Goal: Information Seeking & Learning: Understand process/instructions

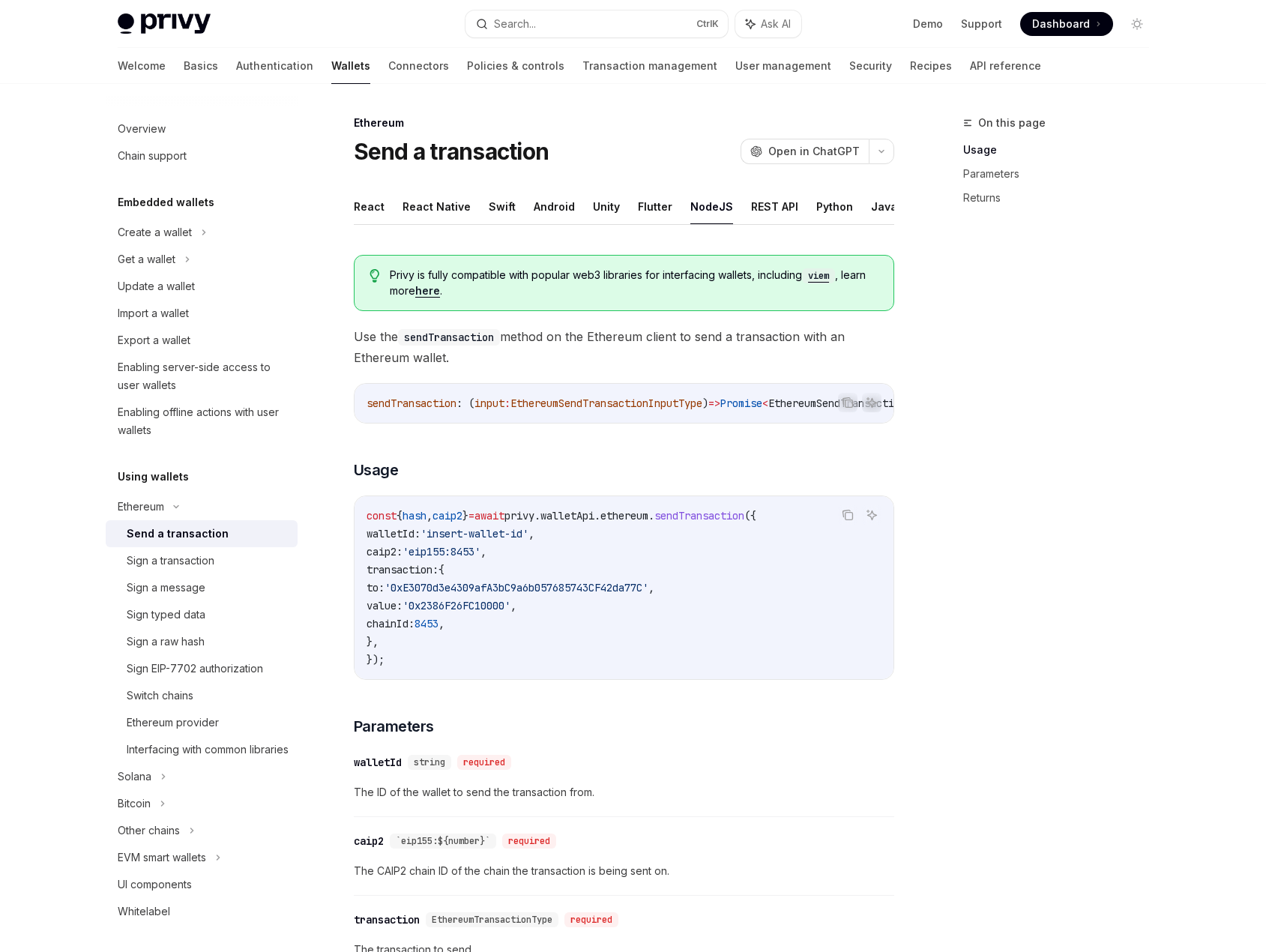
drag, startPoint x: 1108, startPoint y: 602, endPoint x: 884, endPoint y: 367, distance: 324.7
click at [1108, 602] on div "On this page Usage Parameters Returns" at bounding box center [1047, 533] width 228 height 838
click at [201, 560] on div "Sign a transaction" at bounding box center [170, 560] width 88 height 18
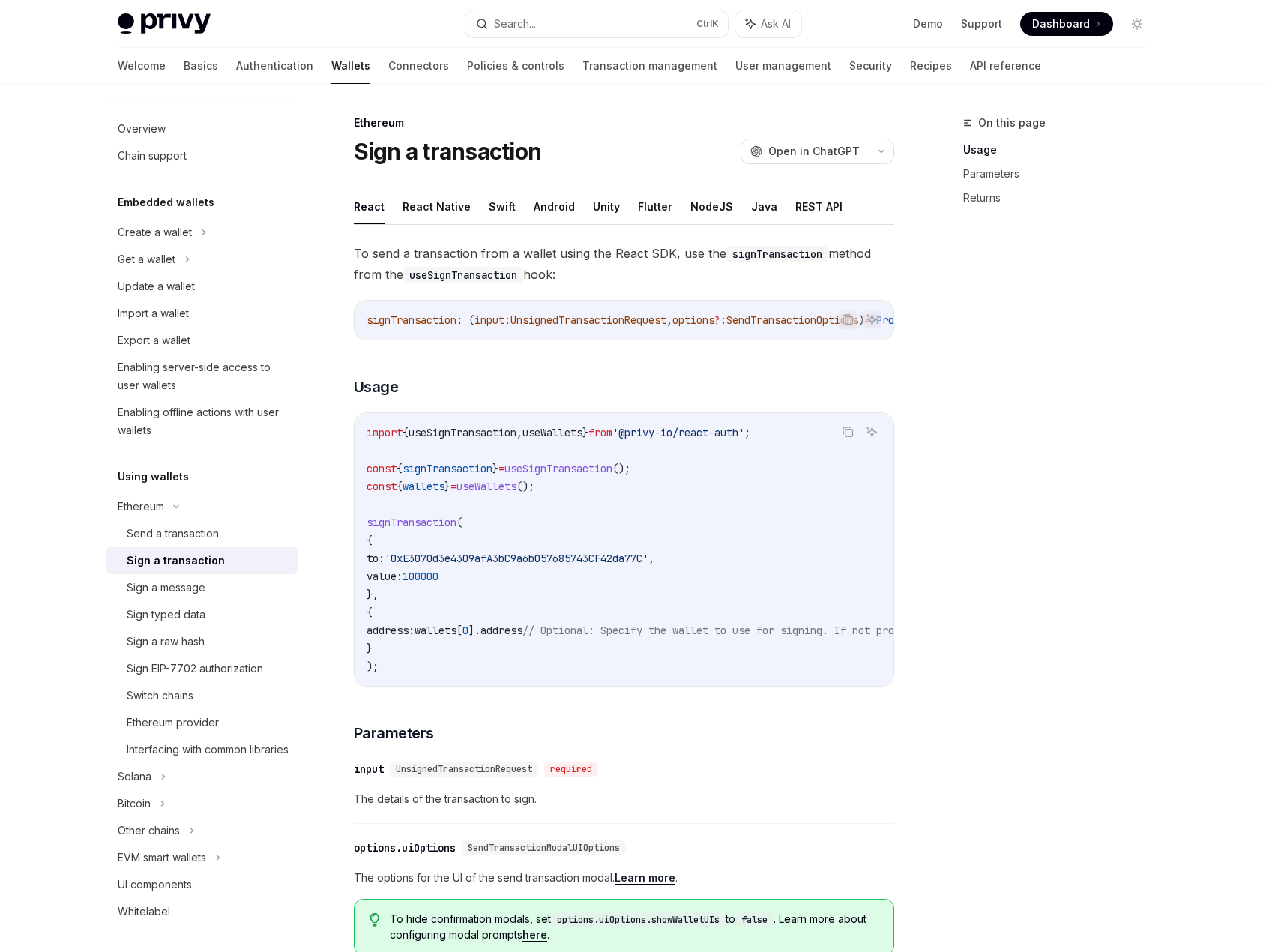
click at [1052, 482] on div "On this page Usage Parameters Returns" at bounding box center [1047, 533] width 228 height 838
click at [1035, 637] on div "On this page Usage Parameters Returns" at bounding box center [1047, 533] width 228 height 838
click at [216, 366] on div "Enabling server-side access to user wallets" at bounding box center [202, 376] width 170 height 36
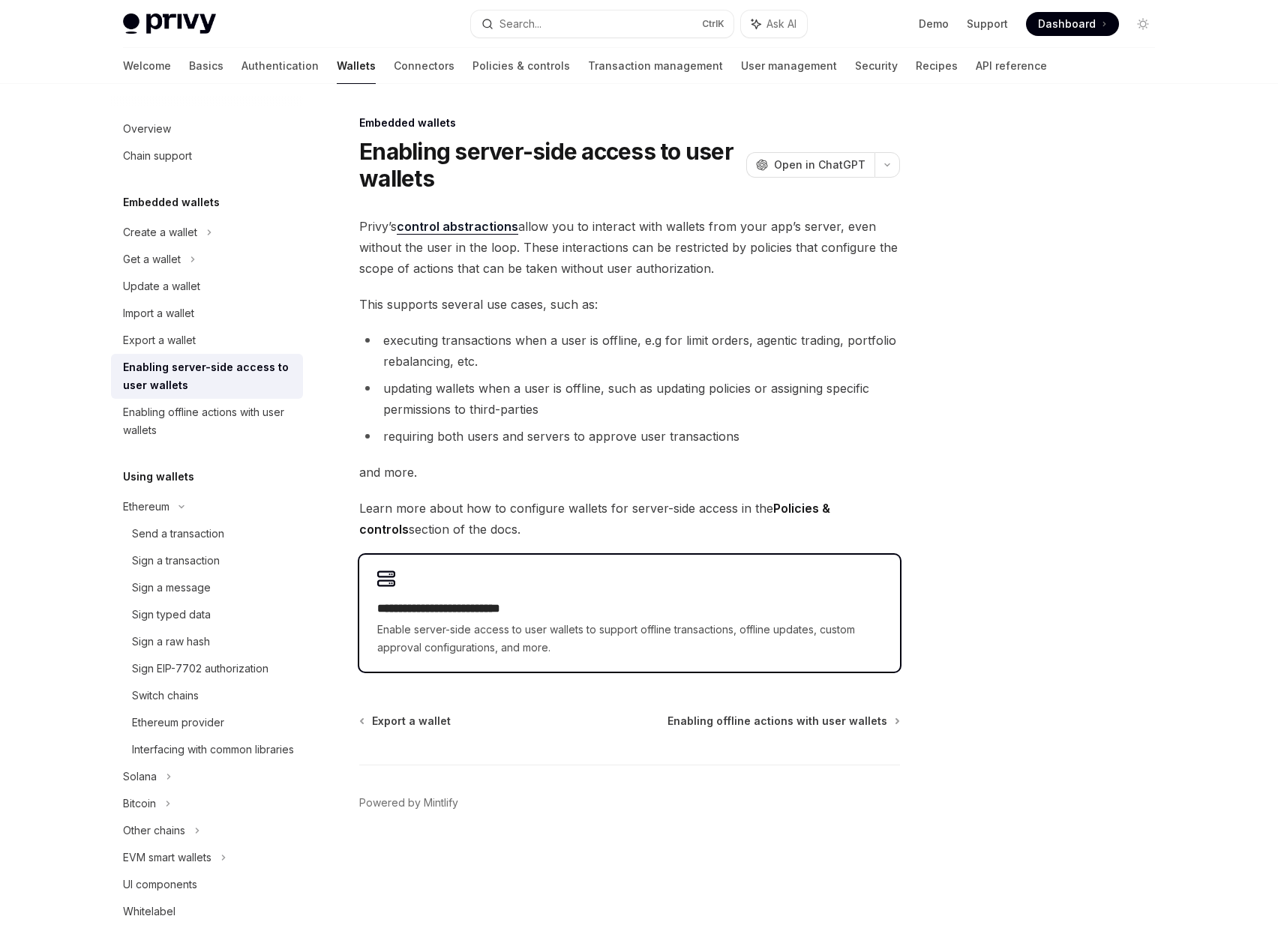
click at [587, 586] on div "**********" at bounding box center [629, 613] width 540 height 117
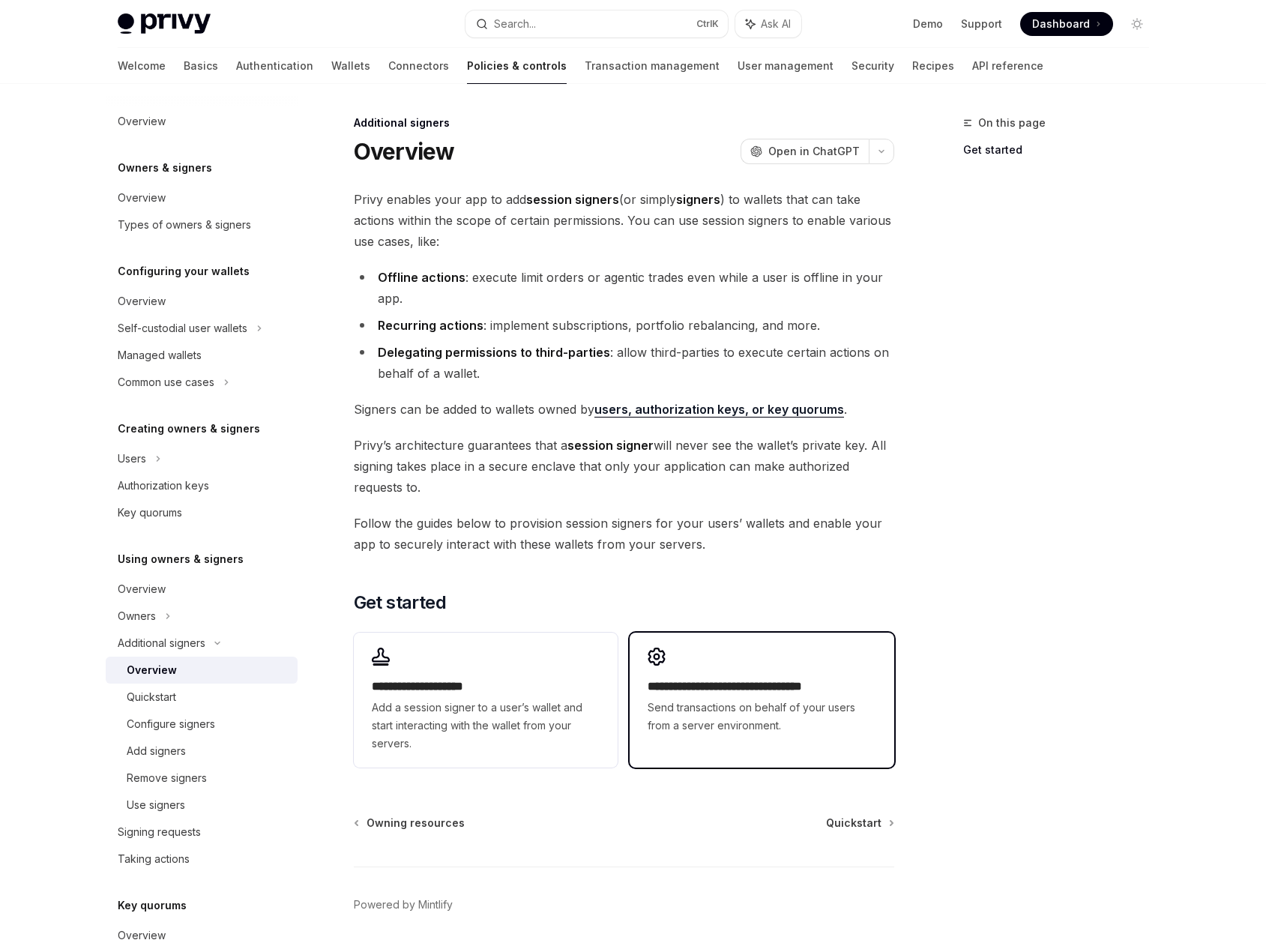
click at [695, 715] on span "Send transactions on behalf of your users from a server environment." at bounding box center [761, 716] width 228 height 36
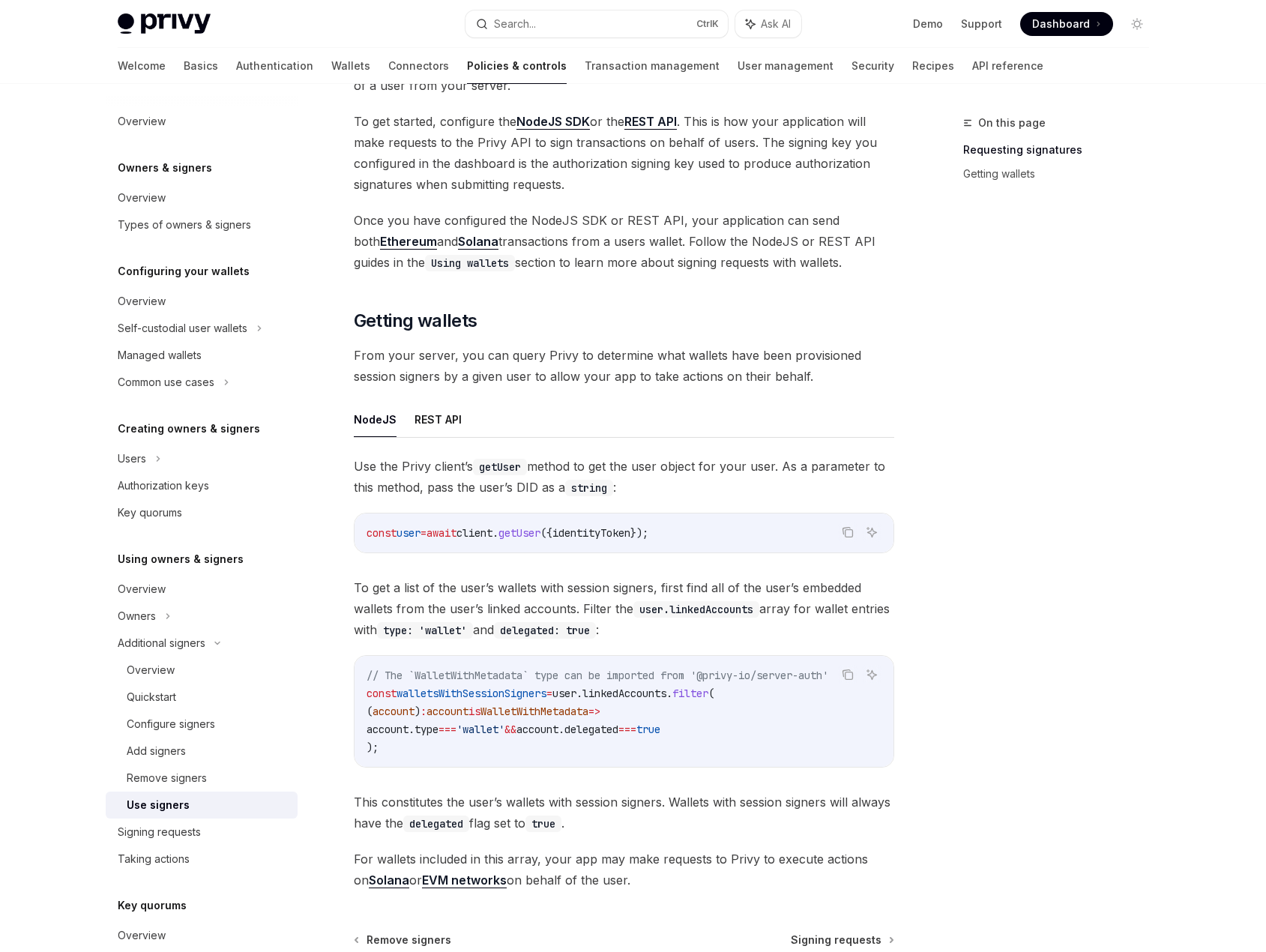
scroll to position [431, 0]
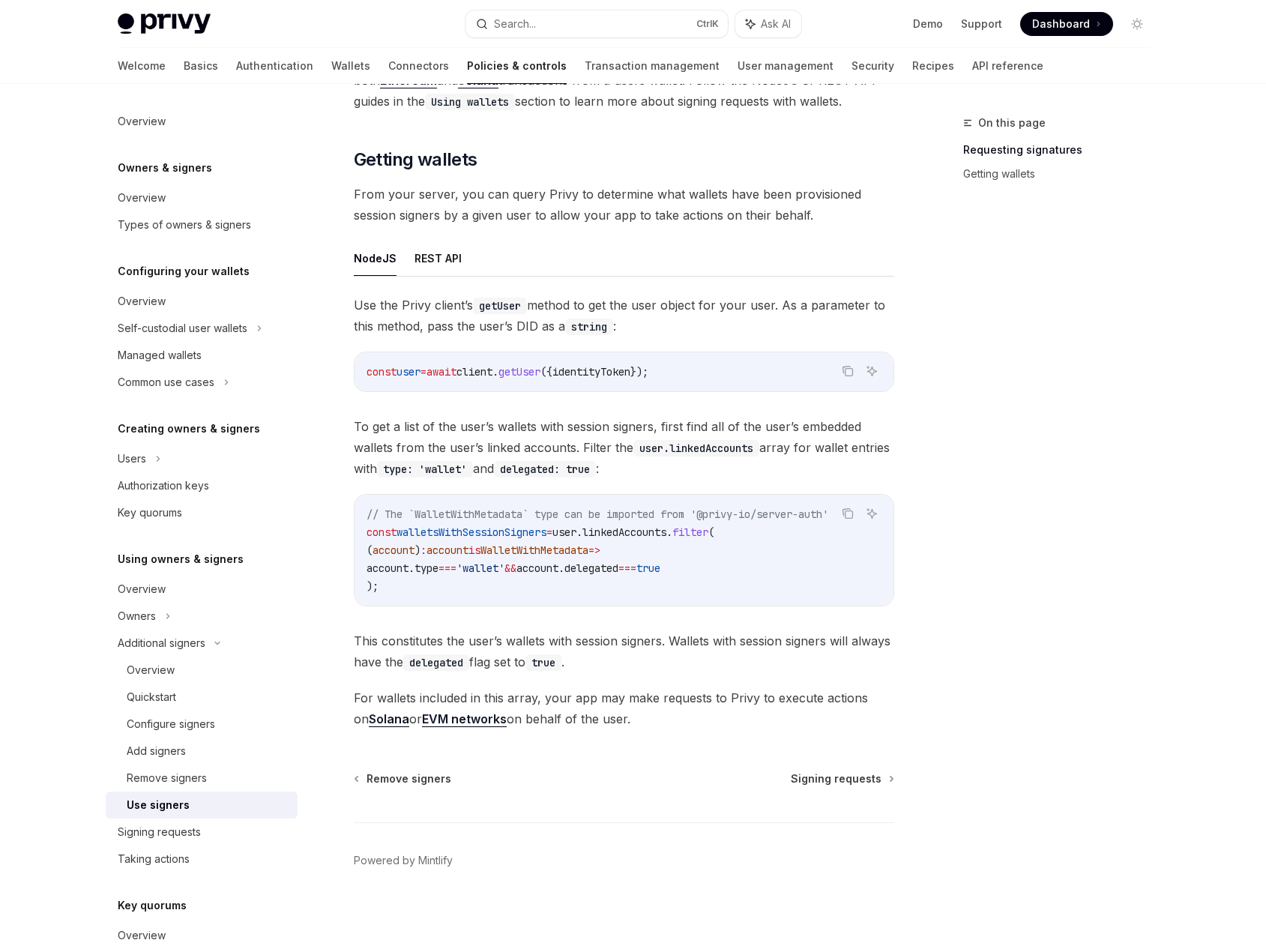
click at [1049, 347] on div "On this page Requesting signatures Getting wallets" at bounding box center [1047, 533] width 228 height 838
click at [228, 348] on div "Managed wallets" at bounding box center [202, 356] width 170 height 18
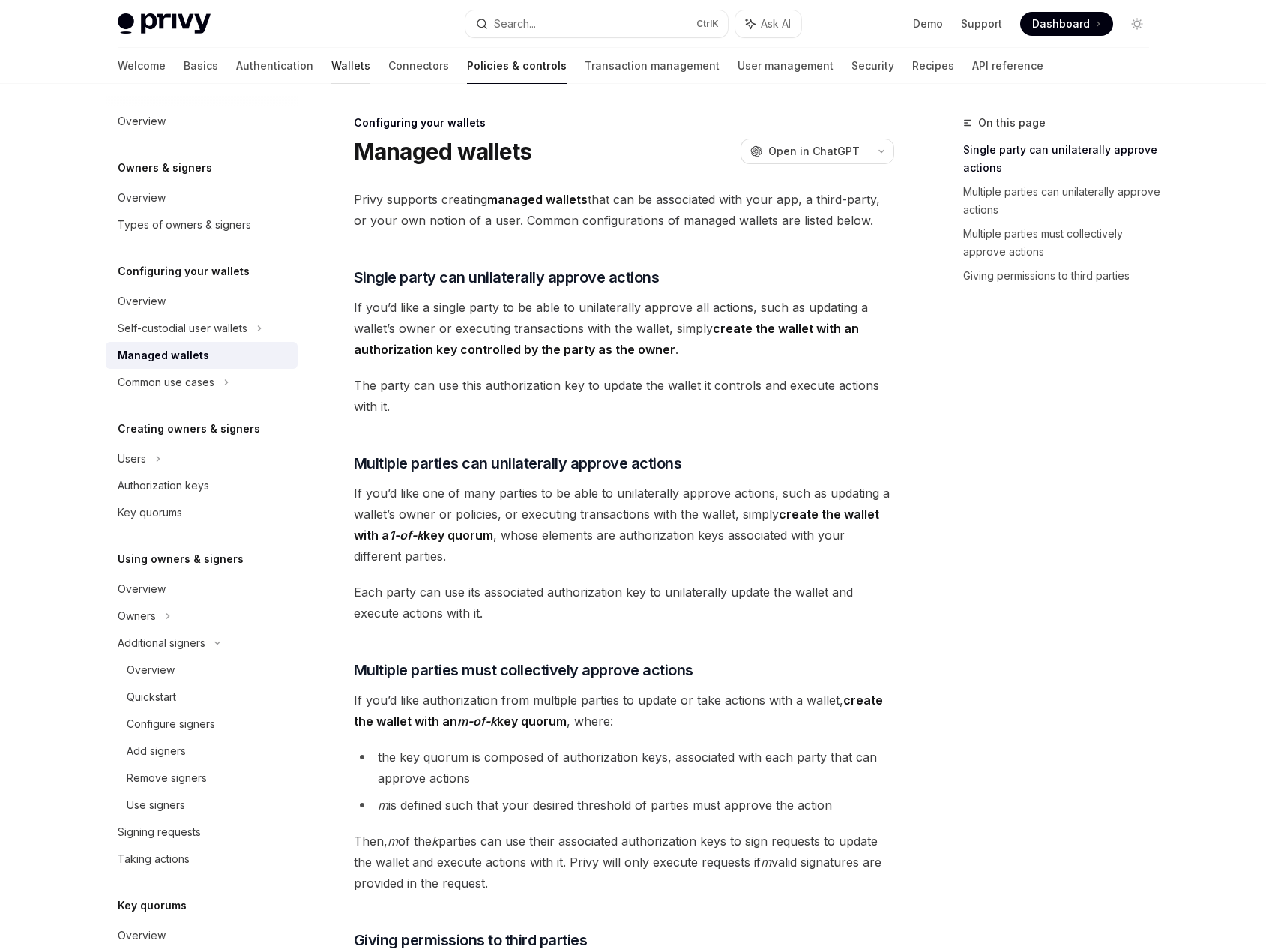
click at [331, 63] on link "Wallets" at bounding box center [351, 66] width 39 height 36
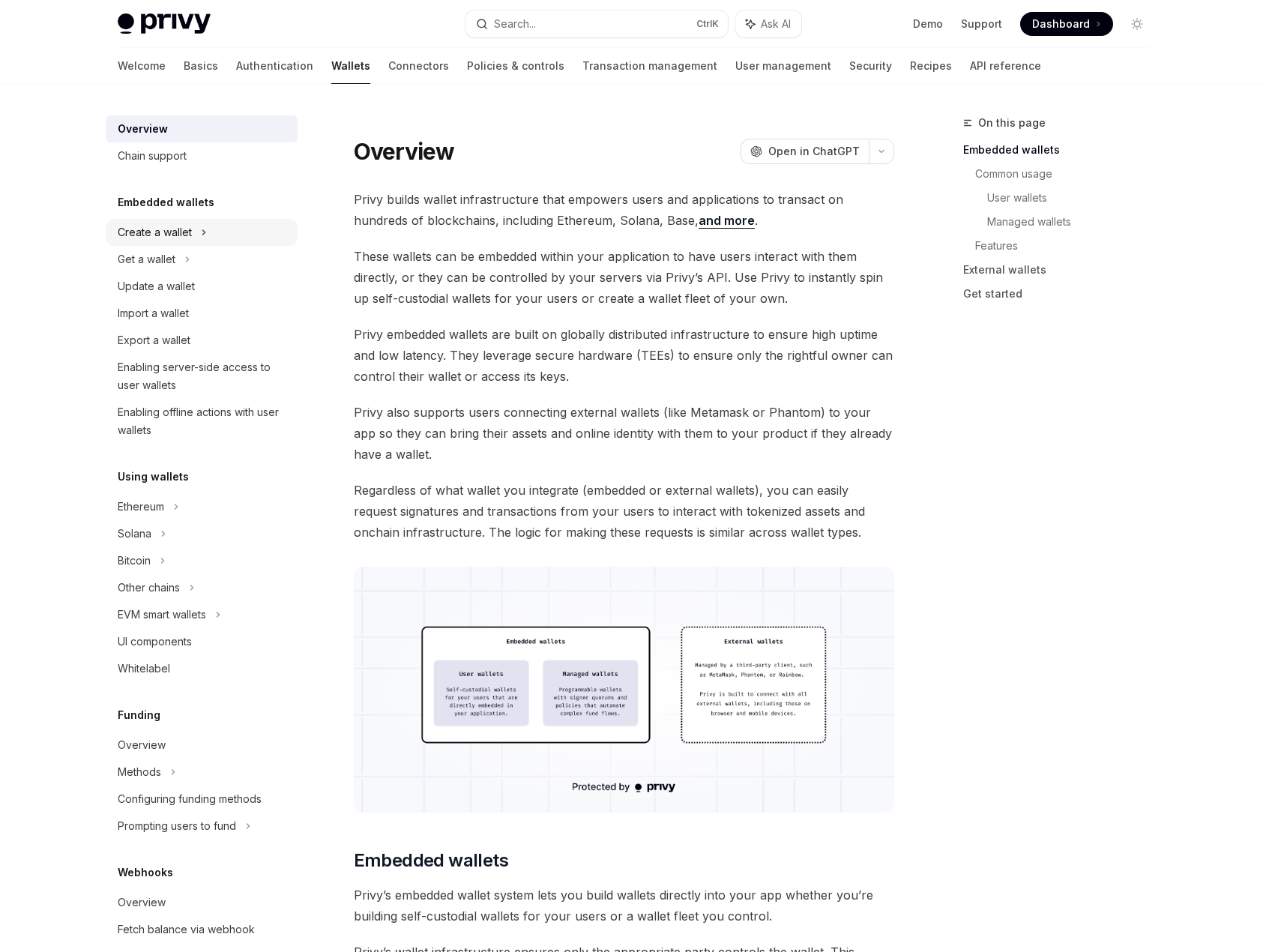
click at [225, 232] on div "Create a wallet" at bounding box center [201, 232] width 192 height 27
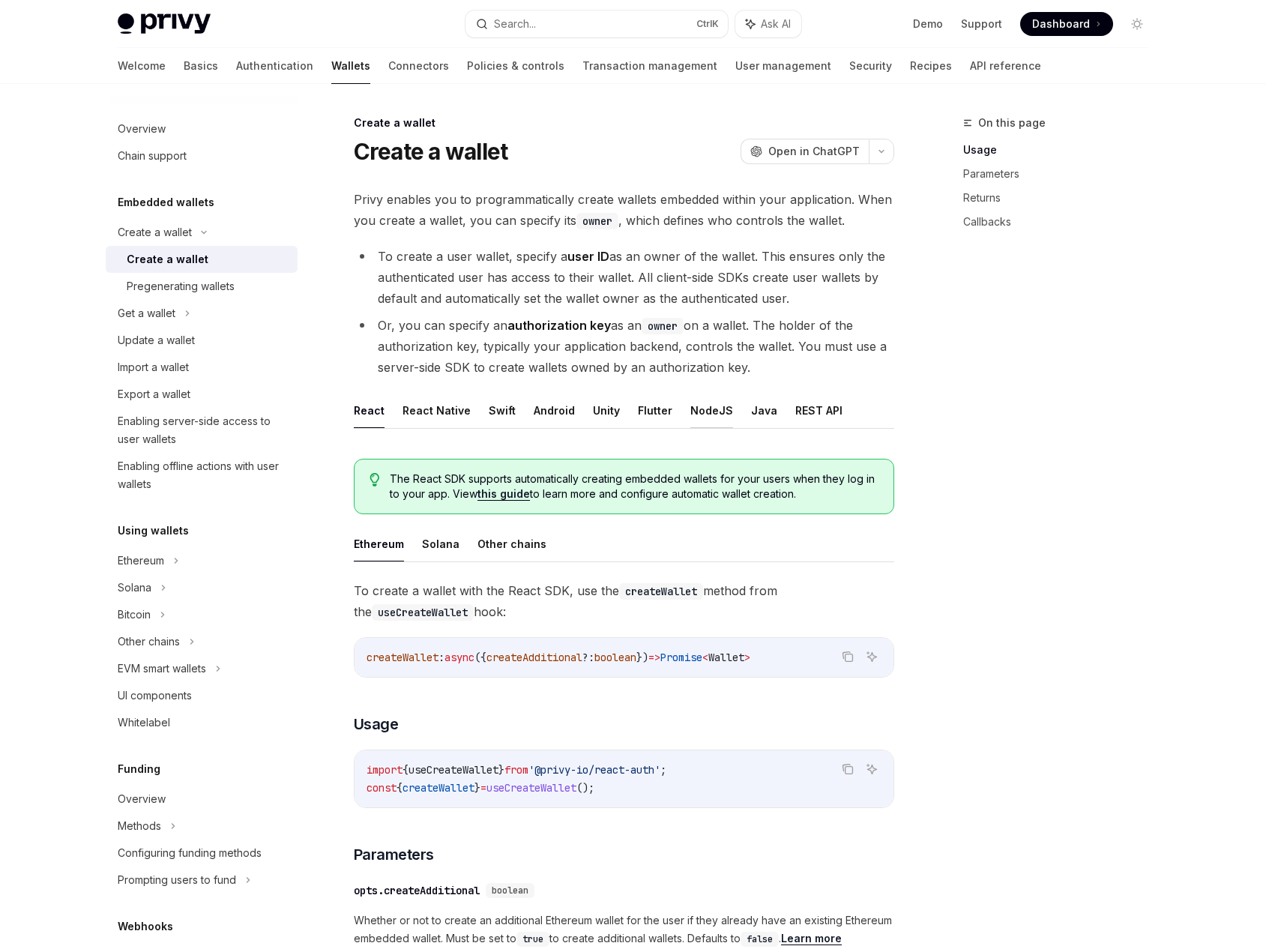
click at [690, 411] on button "NodeJS" at bounding box center [711, 410] width 42 height 35
type textarea "*"
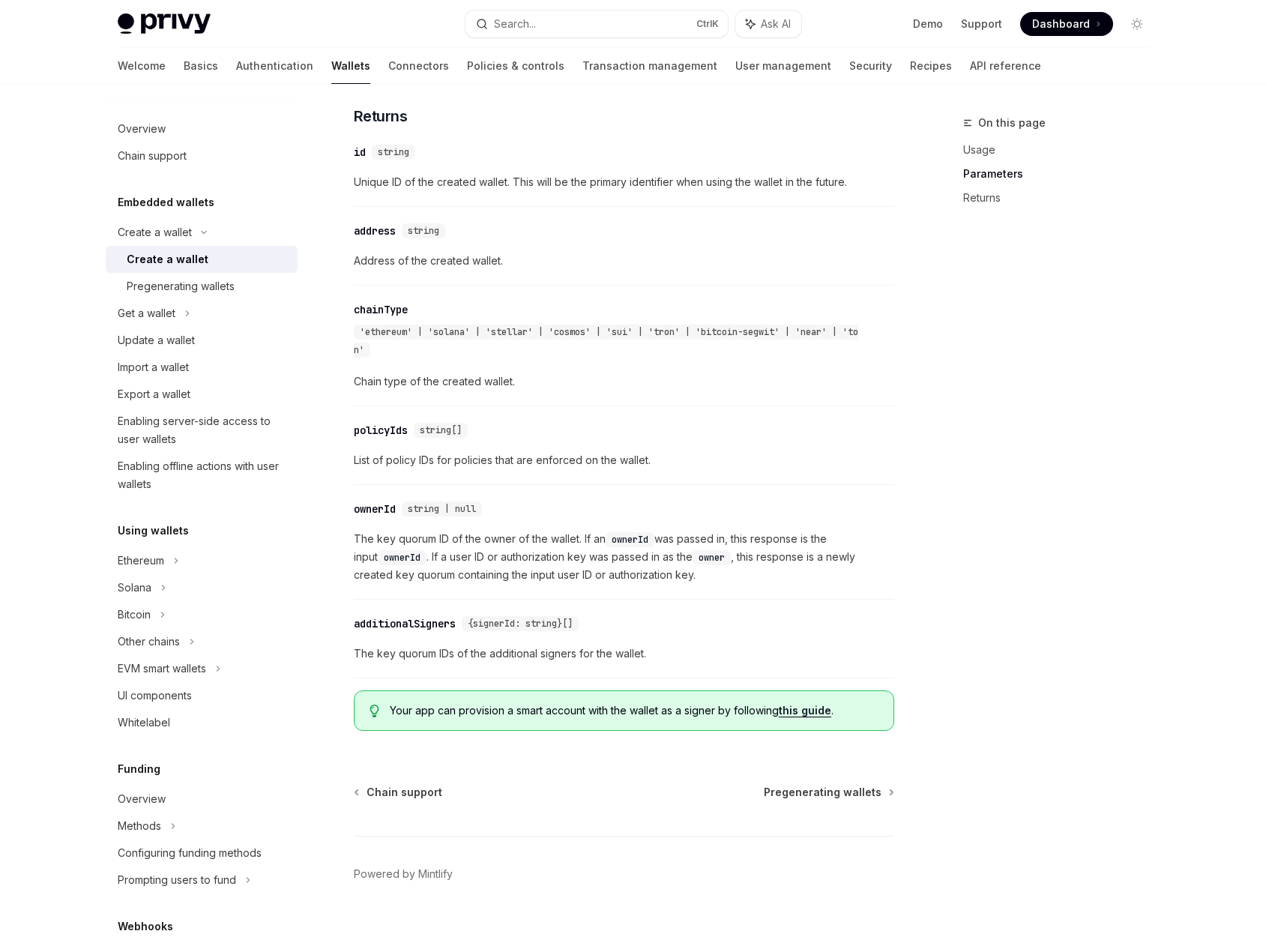
scroll to position [1424, 0]
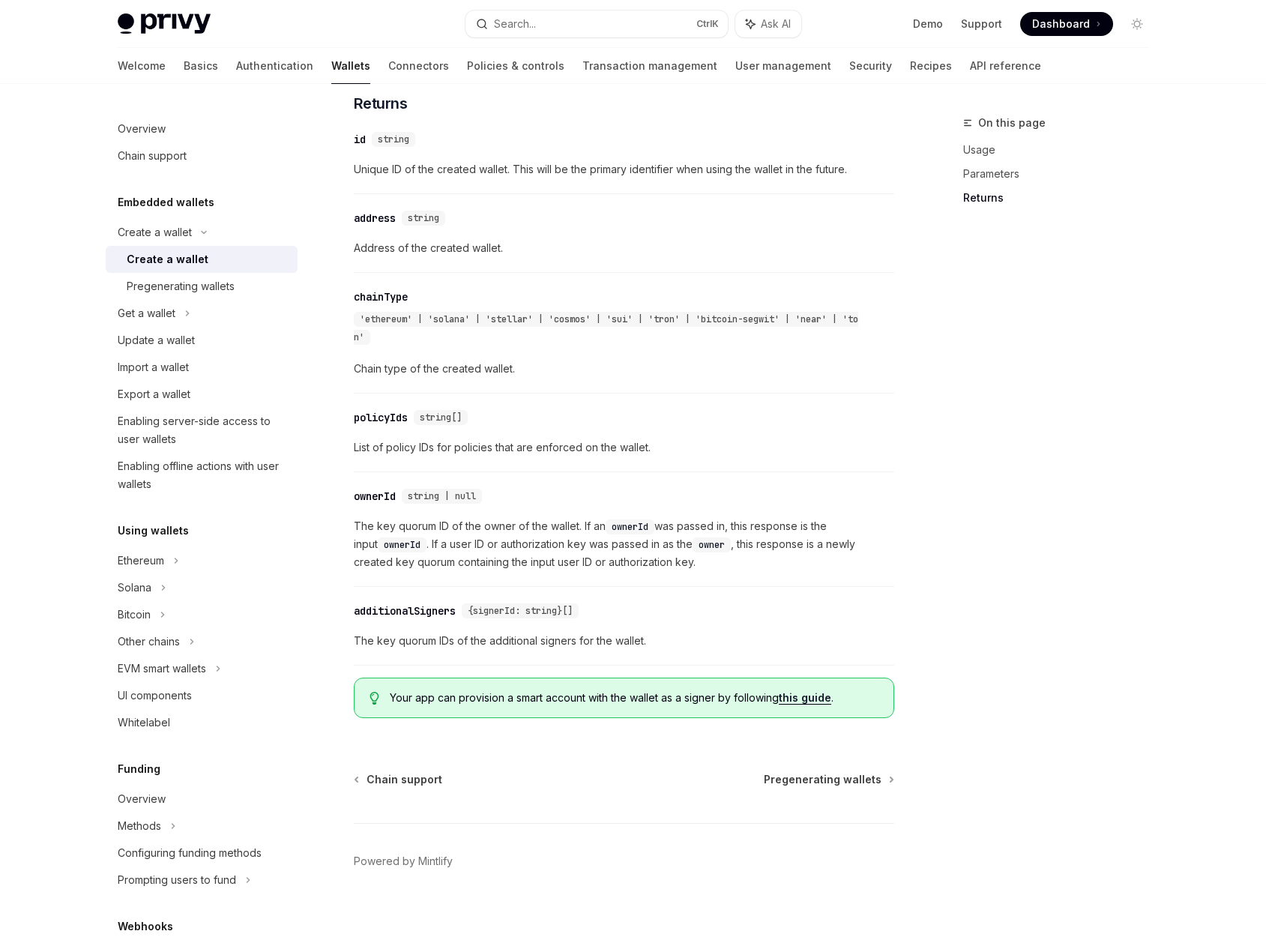
click at [992, 563] on div "On this page Usage Parameters Returns" at bounding box center [1047, 533] width 228 height 838
drag, startPoint x: 411, startPoint y: 348, endPoint x: 421, endPoint y: 358, distance: 14.1
click at [421, 348] on div "​ chainType 'ethereum' | 'solana' | 'stellar' | 'cosmos' | 'sui' | 'tron' | 'bi…" at bounding box center [617, 318] width 525 height 60
click at [425, 347] on div "'ethereum' | 'solana' | 'stellar' | 'cosmos' | 'sui' | 'tron' | 'bitcoin-segwit…" at bounding box center [617, 328] width 525 height 36
